Goal: Information Seeking & Learning: Learn about a topic

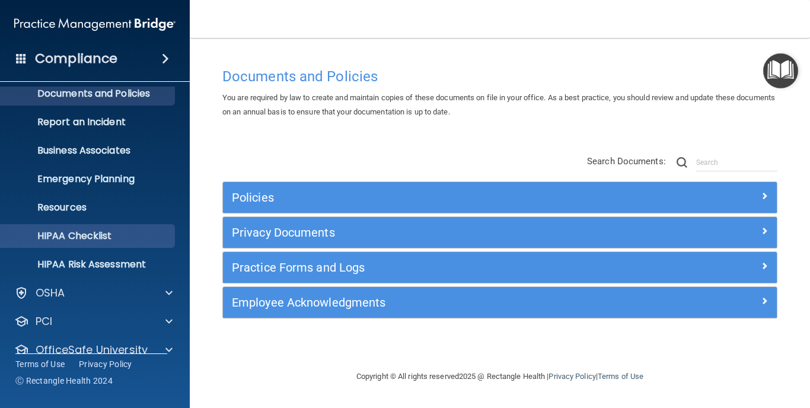
scroll to position [84, 0]
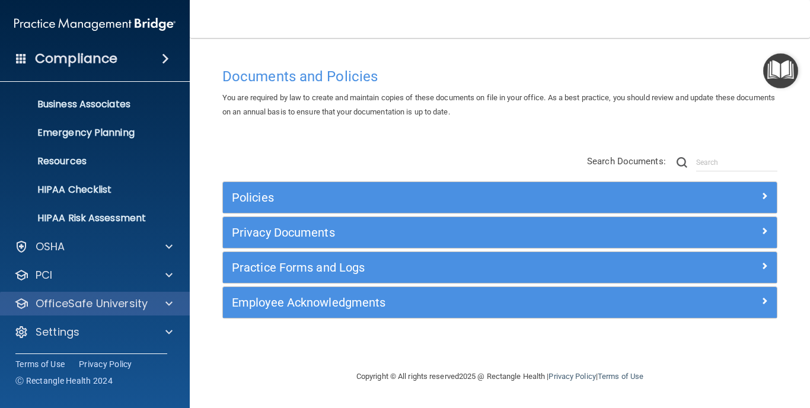
click at [150, 299] on div "OfficeSafe University" at bounding box center [78, 303] width 147 height 14
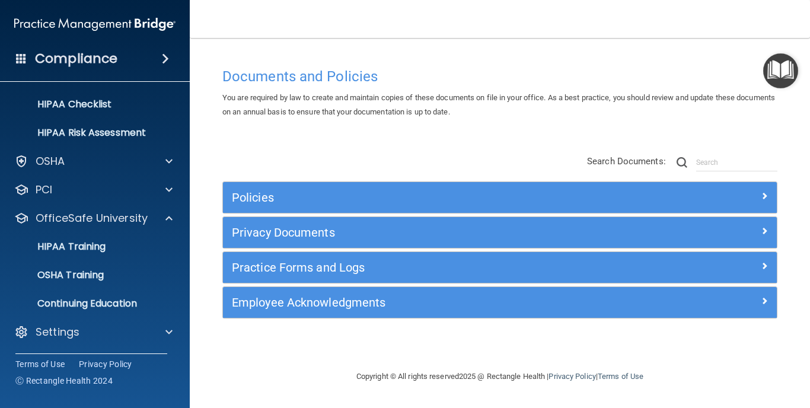
scroll to position [170, 0]
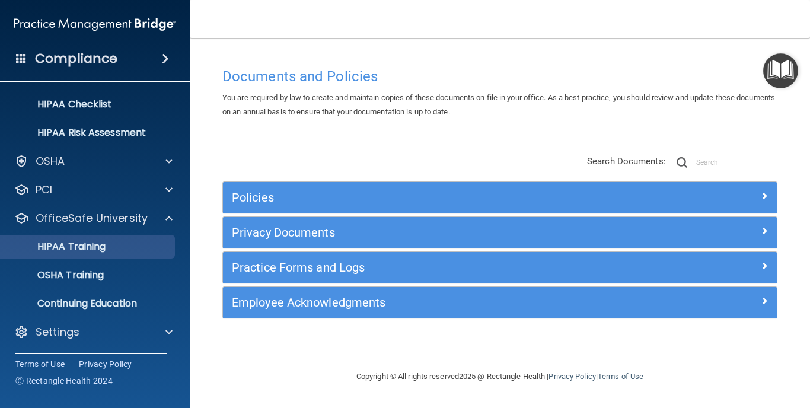
click at [100, 246] on p "HIPAA Training" at bounding box center [57, 247] width 98 height 12
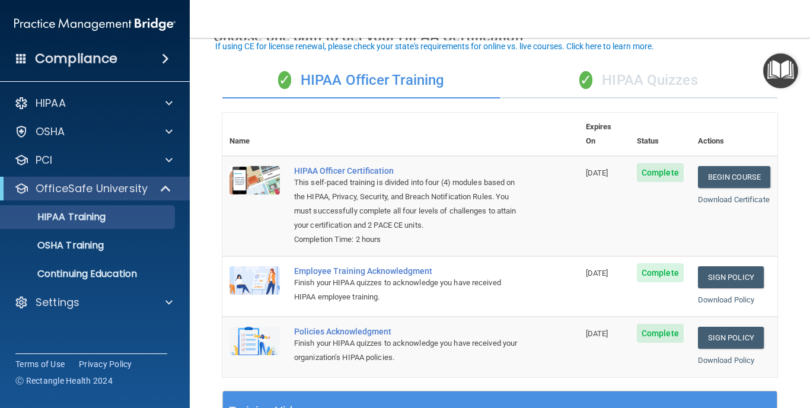
scroll to position [80, 0]
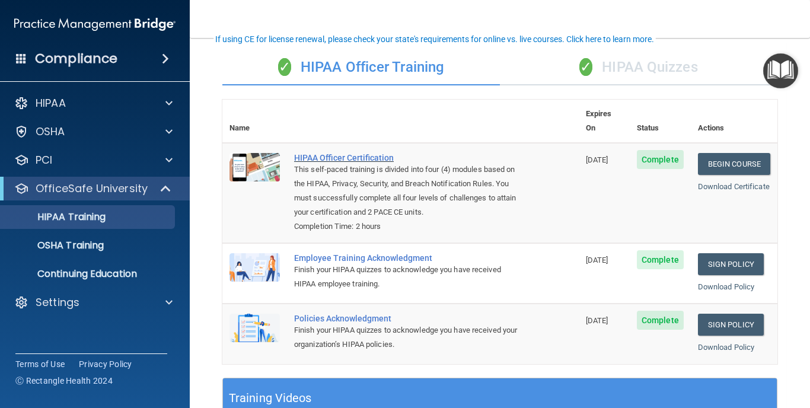
click at [370, 153] on div "HIPAA Officer Certification" at bounding box center [406, 157] width 225 height 9
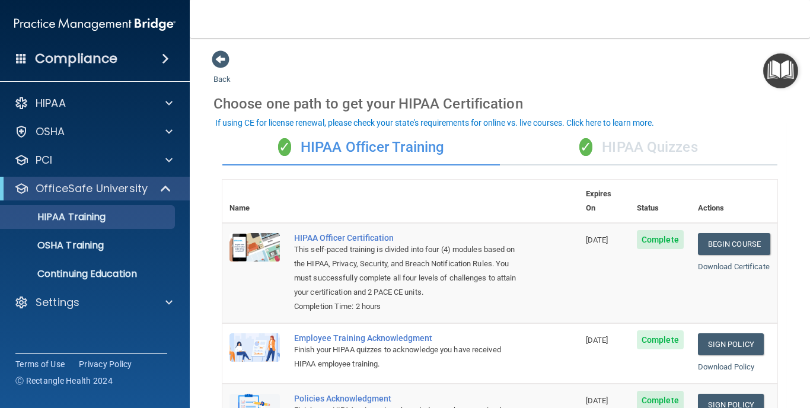
scroll to position [0, 0]
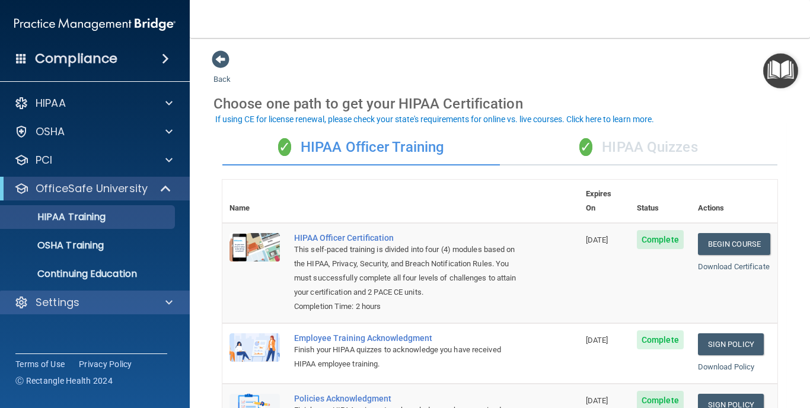
click at [167, 302] on span at bounding box center [168, 302] width 7 height 14
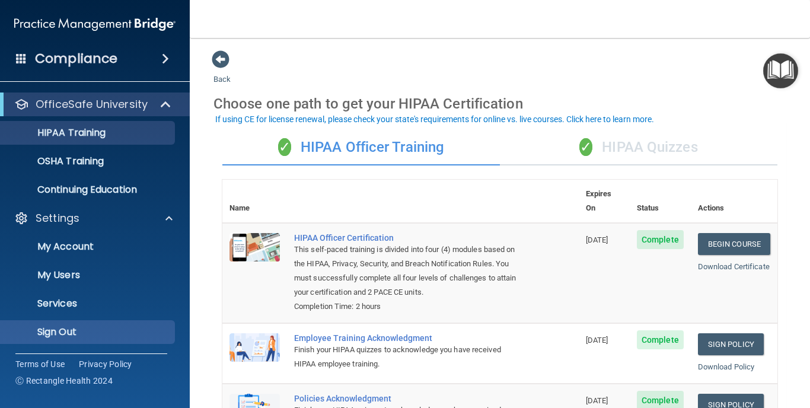
scroll to position [84, 0]
click at [69, 333] on p "Sign Out" at bounding box center [89, 332] width 162 height 12
